Goal: Task Accomplishment & Management: Complete application form

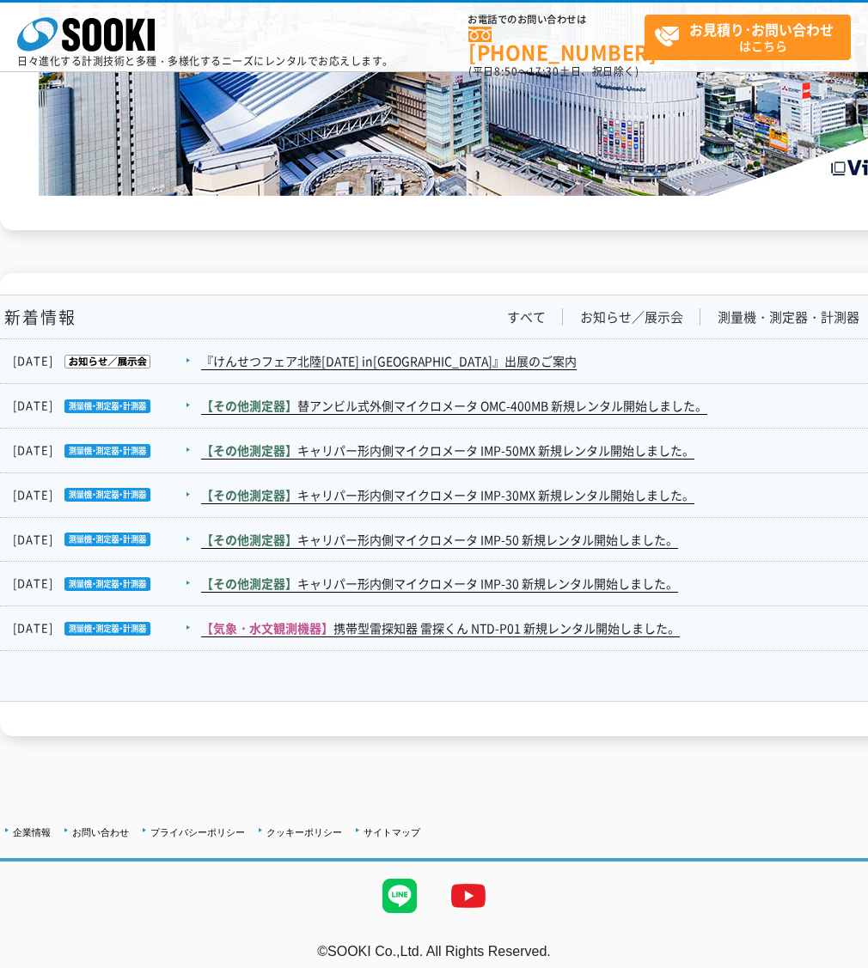
scroll to position [2579, 0]
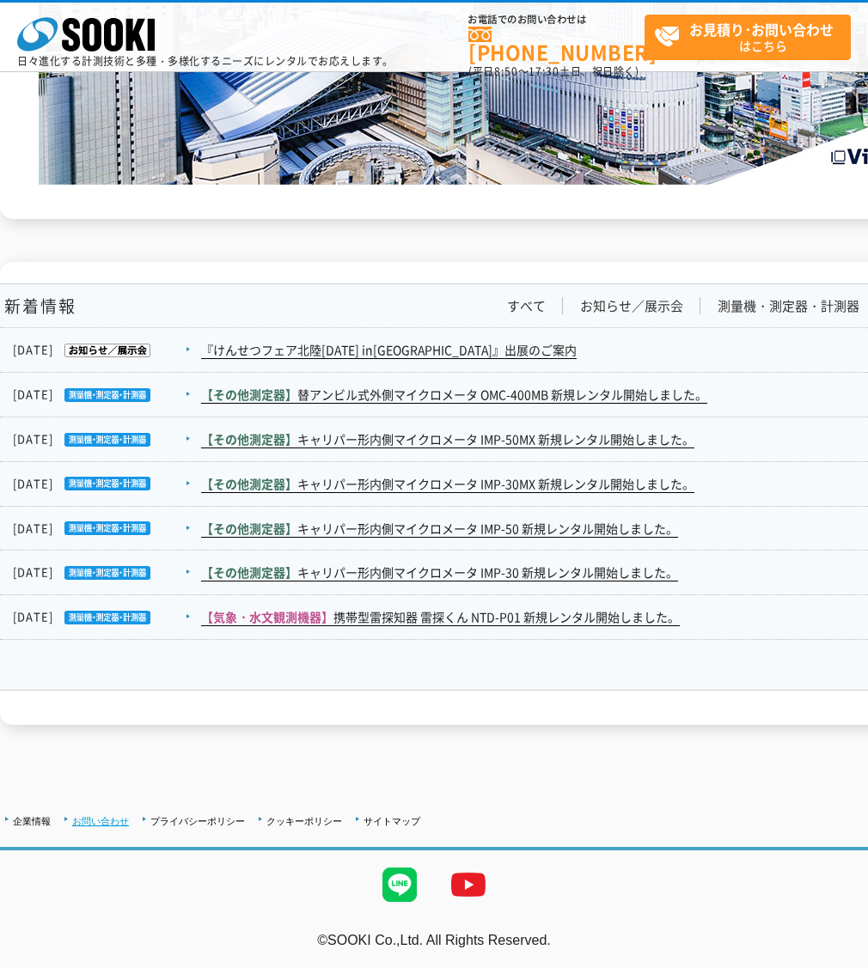
click at [86, 774] on link "お問い合わせ" at bounding box center [100, 821] width 57 height 10
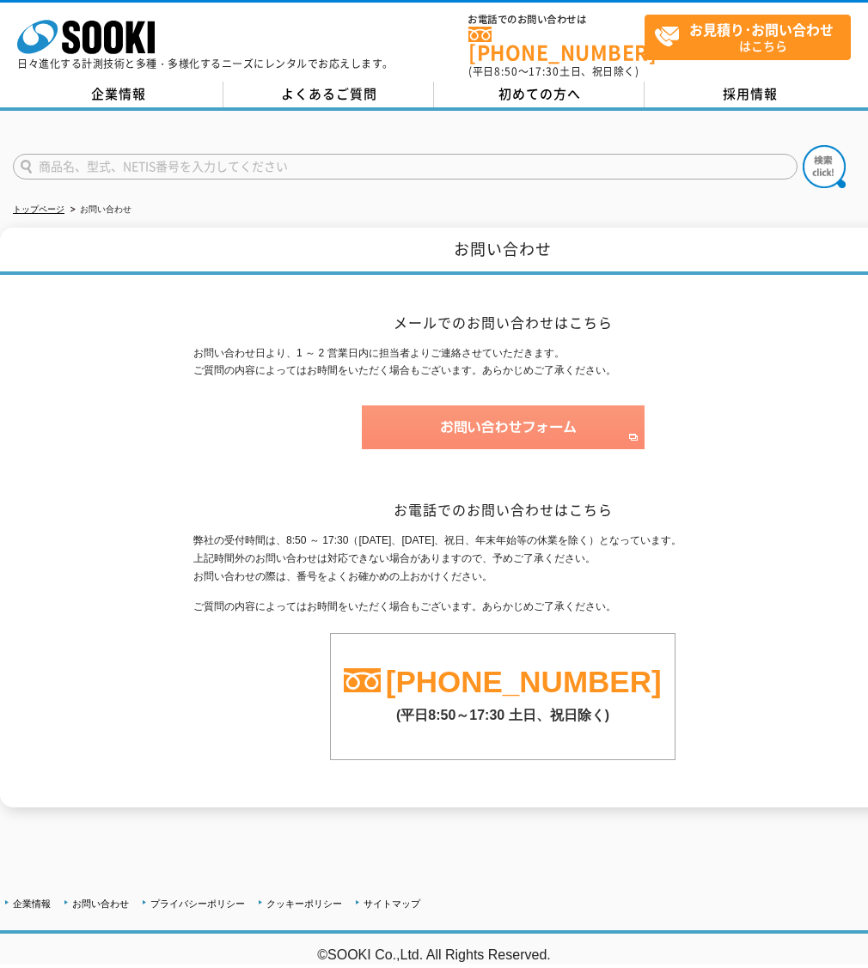
click at [576, 417] on img at bounding box center [503, 427] width 283 height 44
